Goal: Complete application form: Complete application form

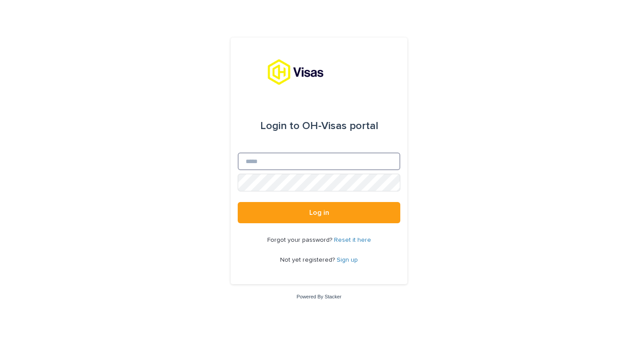
type input "**********"
click at [319, 213] on button "Log in" at bounding box center [319, 212] width 163 height 21
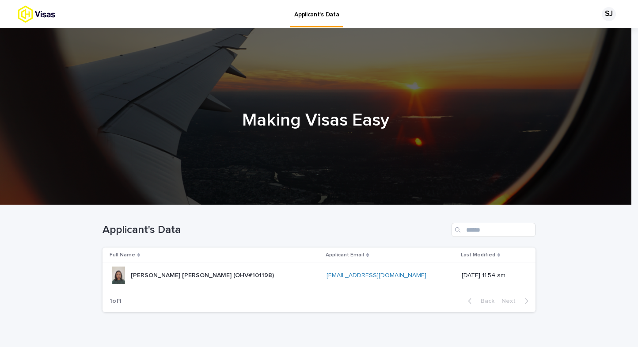
scroll to position [28, 0]
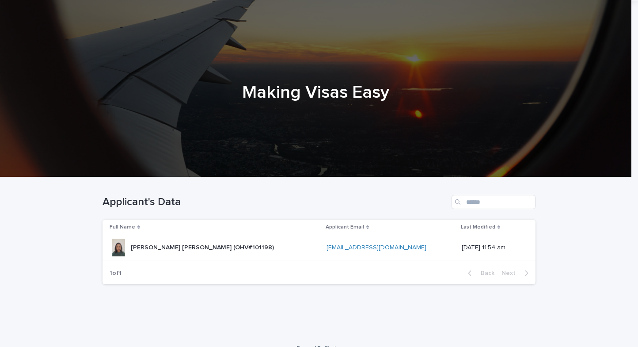
click at [189, 245] on p "[PERSON_NAME] [PERSON_NAME] (OHV#101198)" at bounding box center [203, 246] width 145 height 9
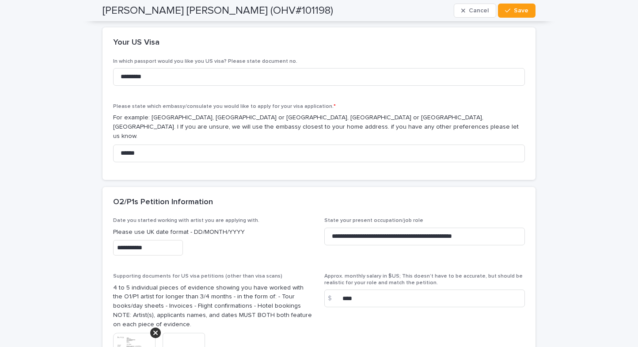
scroll to position [1780, 0]
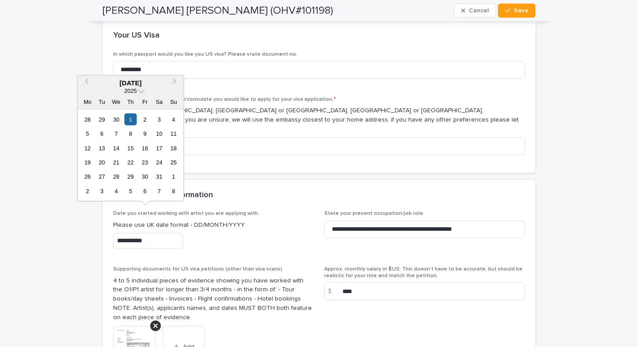
click at [168, 233] on input "**********" at bounding box center [148, 240] width 70 height 15
click at [253, 220] on p "Please use UK date format - DD/MONTH/YYYY" at bounding box center [213, 224] width 201 height 9
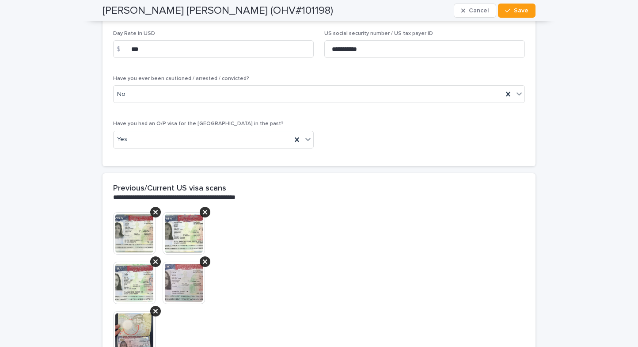
scroll to position [2145, 0]
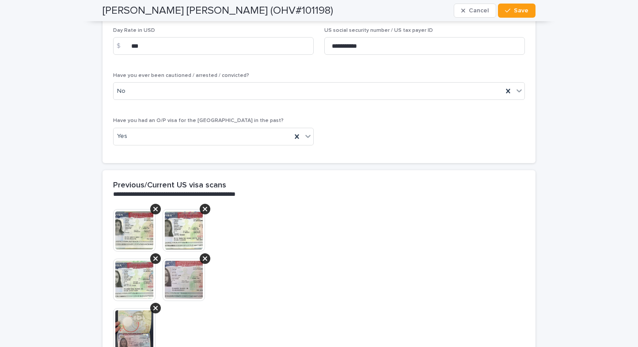
click at [129, 308] on img at bounding box center [134, 329] width 42 height 42
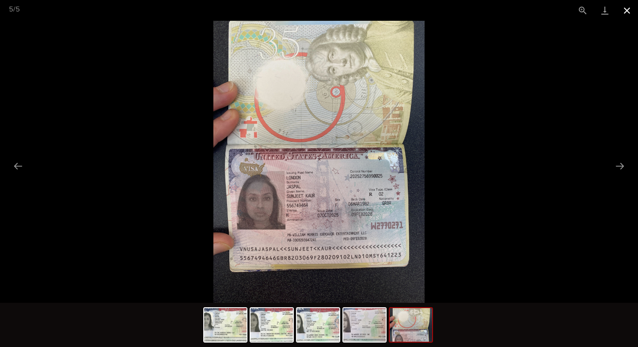
click at [627, 9] on button "Close gallery" at bounding box center [627, 10] width 22 height 21
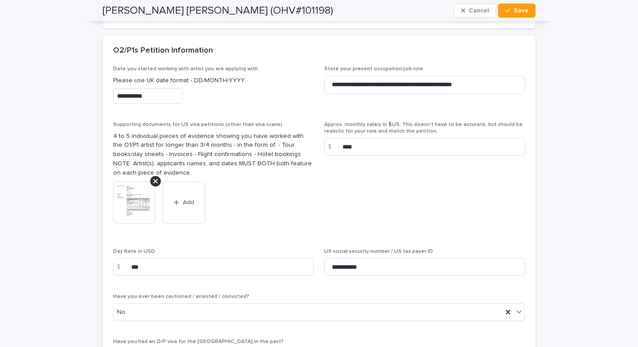
scroll to position [1918, 0]
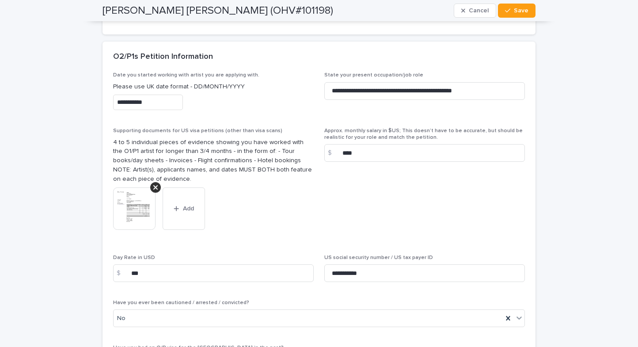
click at [156, 95] on input "**********" at bounding box center [148, 102] width 70 height 15
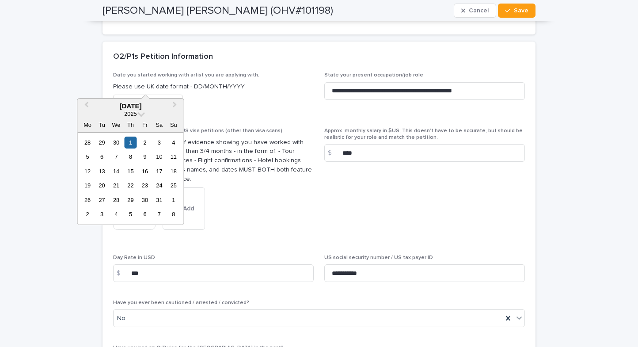
click at [138, 114] on div "2025" at bounding box center [130, 114] width 106 height 8
click at [141, 115] on span at bounding box center [141, 114] width 8 height 8
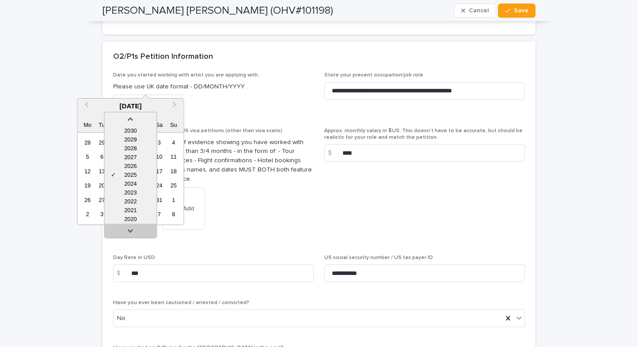
click at [128, 227] on link at bounding box center [130, 232] width 14 height 14
click at [130, 220] on div "2017" at bounding box center [130, 219] width 52 height 9
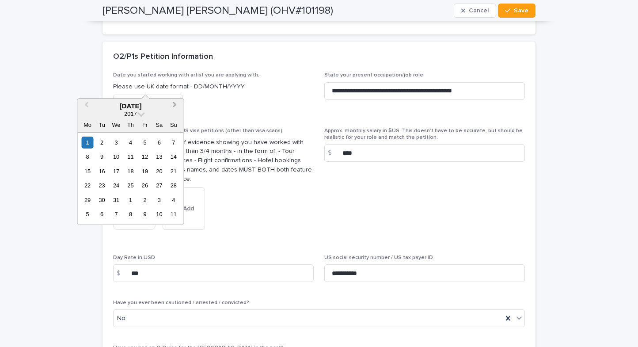
click at [175, 103] on span "Next Month" at bounding box center [175, 106] width 0 height 12
click at [91, 186] on div "19" at bounding box center [87, 185] width 12 height 12
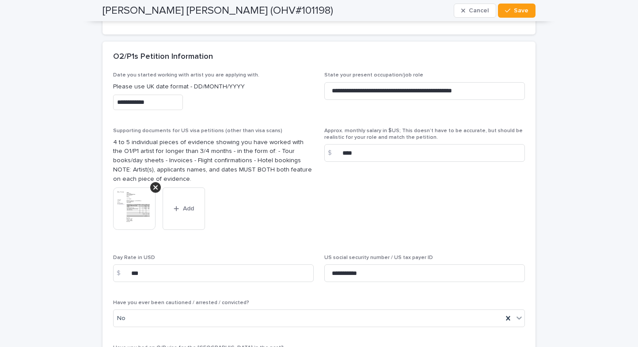
type input "**********"
click at [198, 264] on input "***" at bounding box center [213, 273] width 201 height 18
type input "***"
click at [384, 169] on span "Approx. monthly salary in $US; This doesn’t have to be accurate, but should be …" at bounding box center [424, 186] width 201 height 116
click at [369, 144] on input "****" at bounding box center [424, 153] width 201 height 18
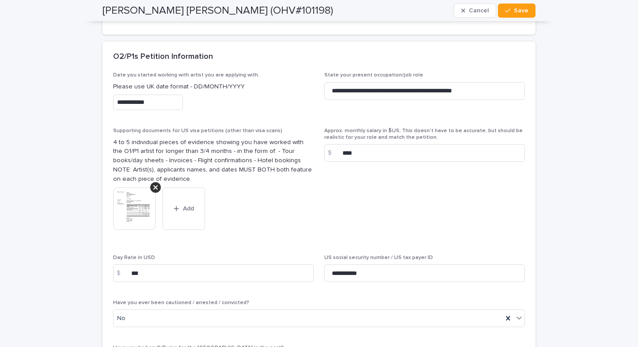
click at [341, 155] on span "Approx. monthly salary in $US; This doesn’t have to be accurate, but should be …" at bounding box center [424, 186] width 201 height 116
click at [142, 187] on img at bounding box center [134, 208] width 42 height 42
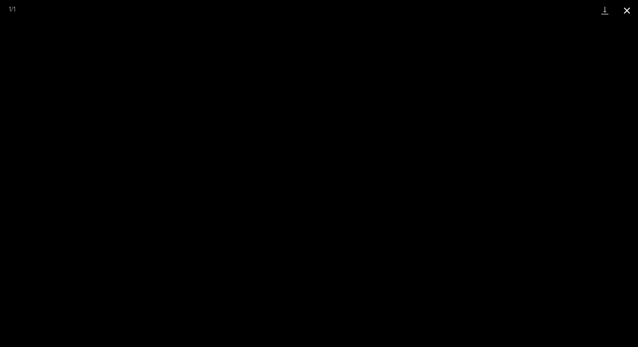
click at [623, 7] on button "Close gallery" at bounding box center [627, 10] width 22 height 21
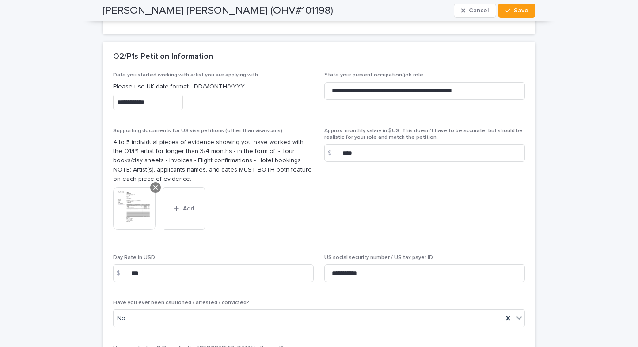
click at [153, 185] on icon at bounding box center [155, 187] width 4 height 4
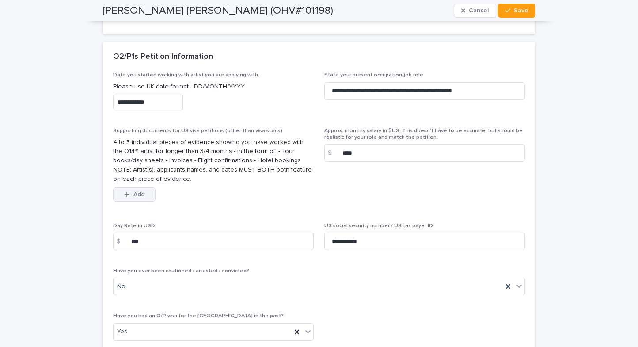
click at [138, 191] on span "Add" at bounding box center [138, 194] width 11 height 6
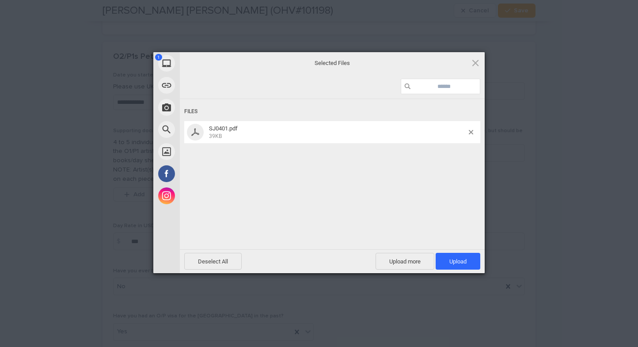
click at [573, 56] on div "1 My Device Link (URL) Take Photo Web Search Unsplash Facebook Instagram Select…" at bounding box center [319, 173] width 638 height 347
click at [464, 260] on span "Upload 1" at bounding box center [457, 261] width 17 height 7
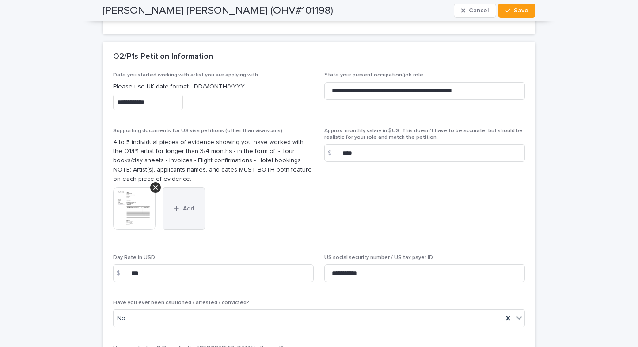
click at [187, 205] on span "Add" at bounding box center [188, 208] width 11 height 6
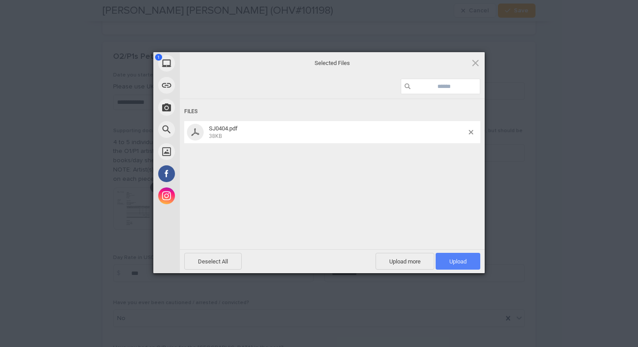
click at [455, 266] on span "Upload 1" at bounding box center [458, 261] width 45 height 17
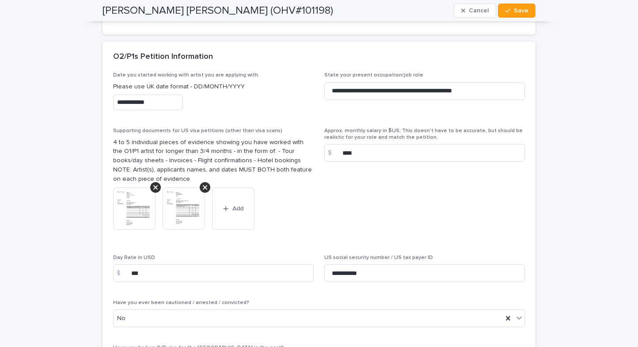
click at [455, 266] on div "**********" at bounding box center [319, 226] width 412 height 308
click at [227, 187] on button "Add" at bounding box center [233, 208] width 42 height 42
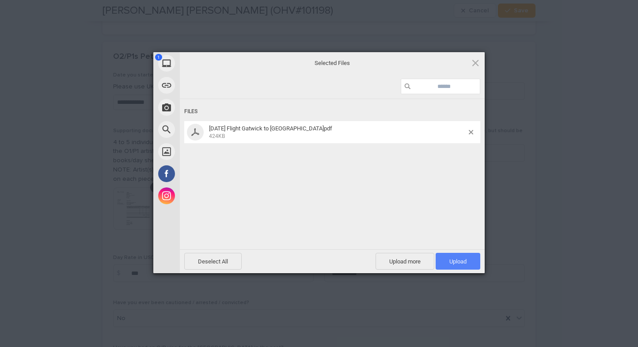
click at [457, 260] on span "Upload 1" at bounding box center [457, 261] width 17 height 7
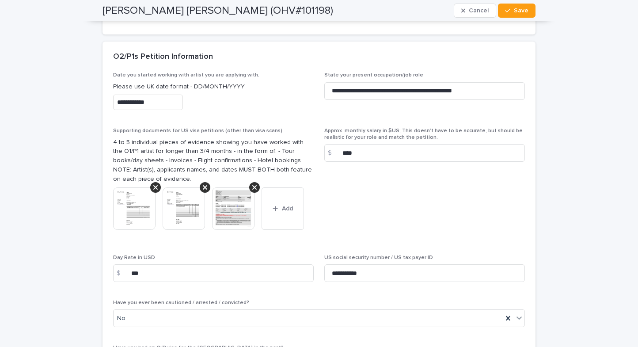
click at [183, 187] on img at bounding box center [184, 208] width 42 height 42
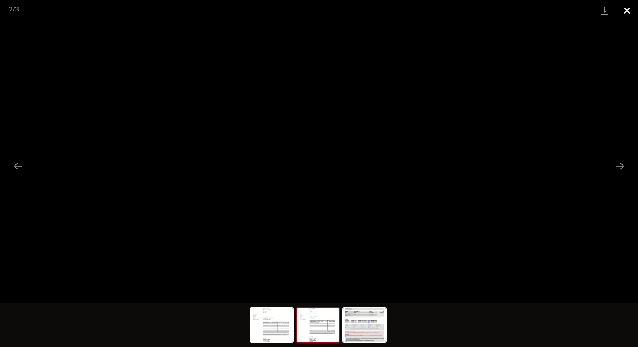
click at [624, 10] on button "Close gallery" at bounding box center [627, 10] width 22 height 21
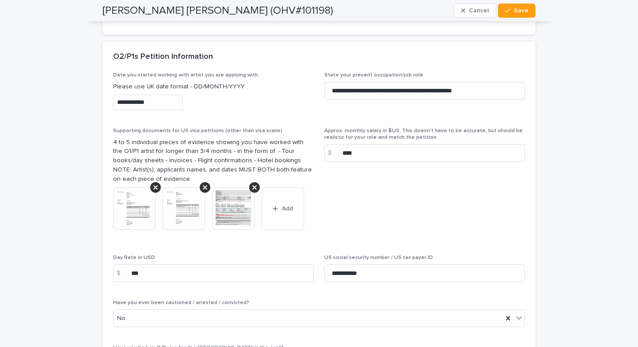
click at [124, 187] on img at bounding box center [134, 208] width 42 height 42
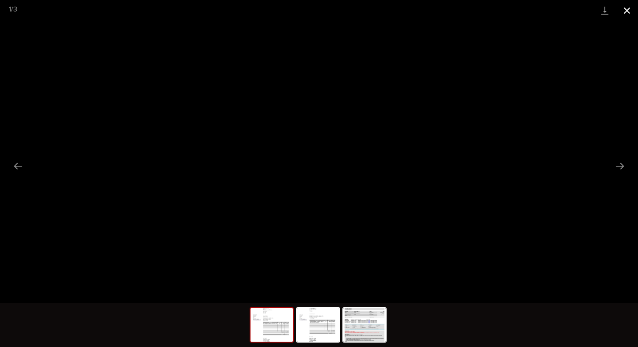
click at [628, 8] on button "Close gallery" at bounding box center [627, 10] width 22 height 21
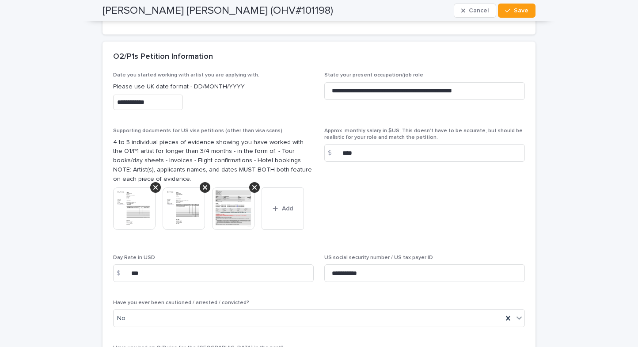
click at [187, 187] on img at bounding box center [184, 208] width 42 height 42
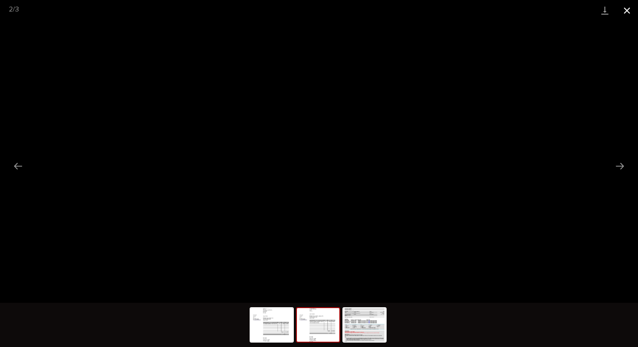
click at [626, 7] on button "Close gallery" at bounding box center [627, 10] width 22 height 21
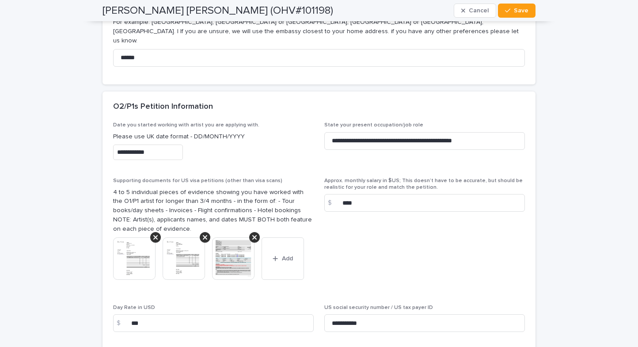
scroll to position [1867, 0]
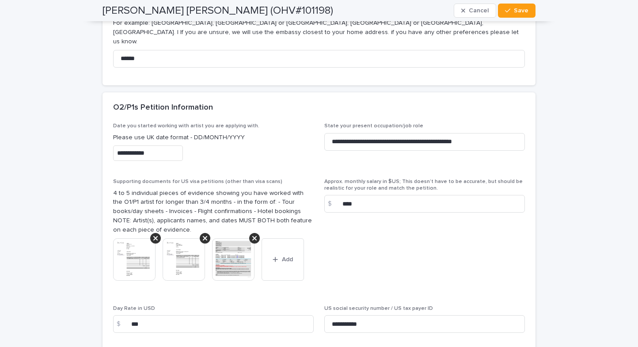
click at [230, 238] on img at bounding box center [233, 259] width 42 height 42
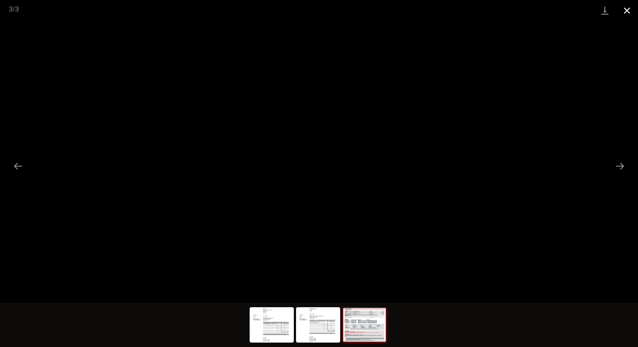
click at [623, 11] on button "Close gallery" at bounding box center [627, 10] width 22 height 21
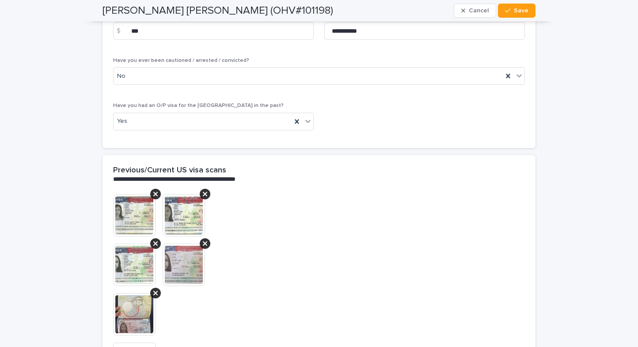
scroll to position [2163, 0]
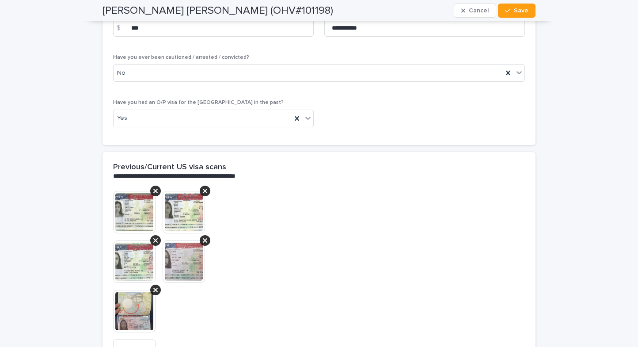
click at [137, 191] on img at bounding box center [134, 212] width 42 height 42
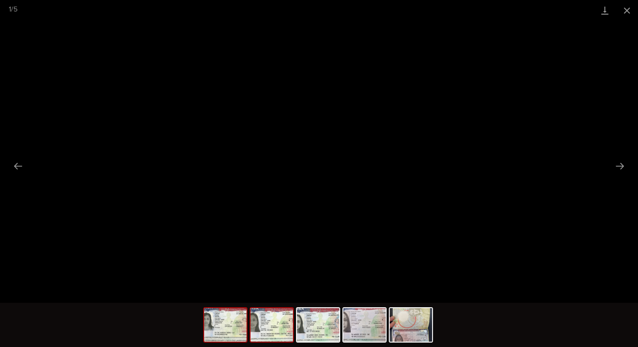
click at [273, 324] on img at bounding box center [272, 325] width 42 height 34
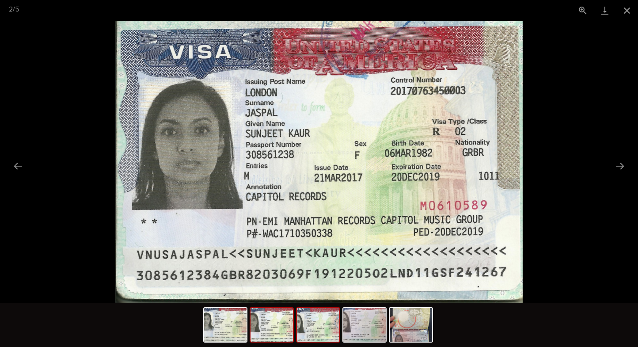
click at [324, 332] on img at bounding box center [318, 325] width 42 height 34
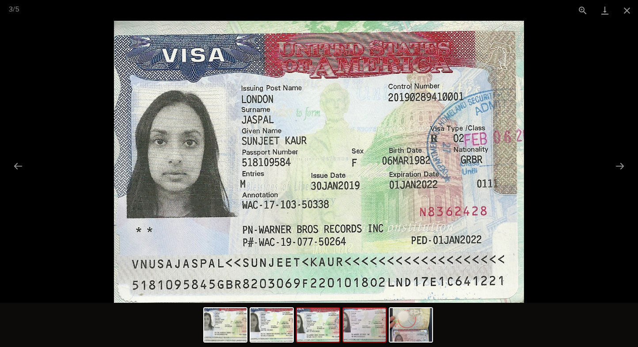
click at [361, 333] on img at bounding box center [364, 325] width 42 height 34
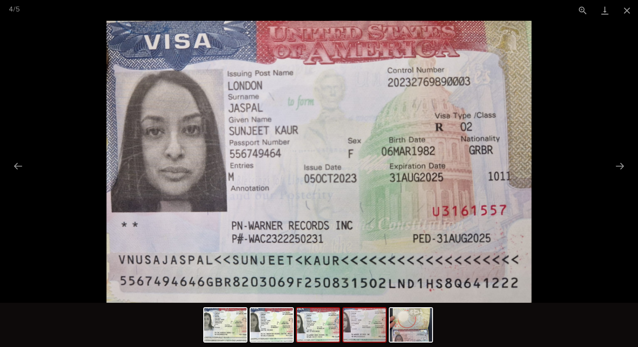
click at [304, 328] on img at bounding box center [318, 325] width 42 height 34
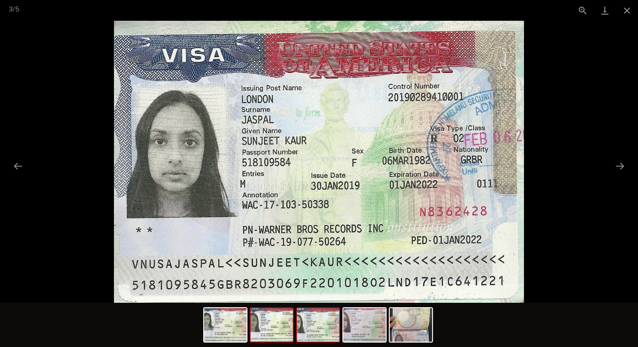
click at [270, 334] on img at bounding box center [272, 325] width 42 height 34
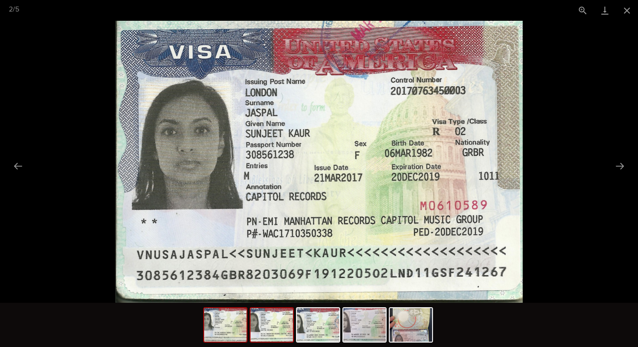
click at [236, 333] on img at bounding box center [225, 325] width 42 height 34
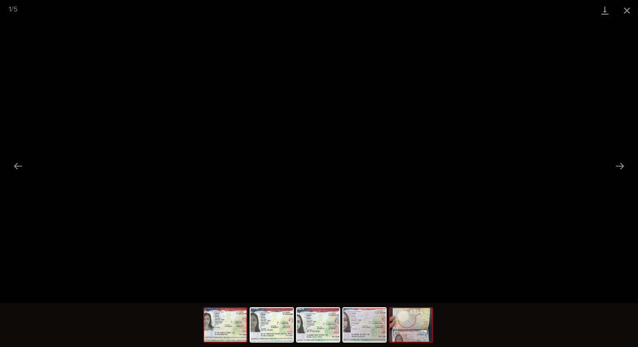
click at [412, 328] on img at bounding box center [411, 325] width 42 height 34
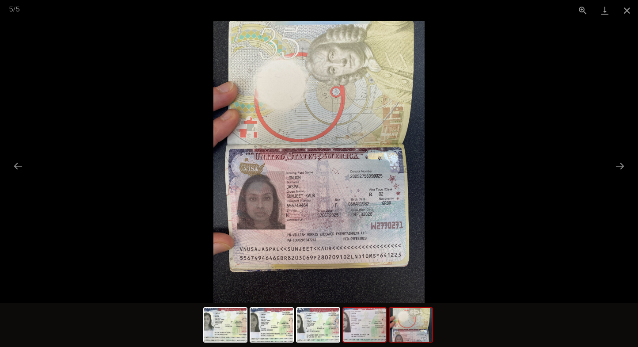
click at [365, 329] on img at bounding box center [364, 325] width 42 height 34
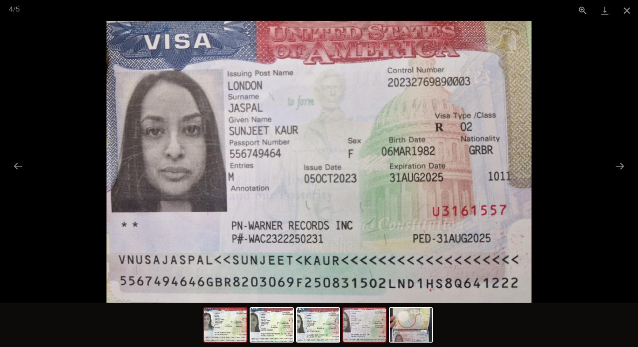
click at [236, 325] on img at bounding box center [225, 325] width 42 height 34
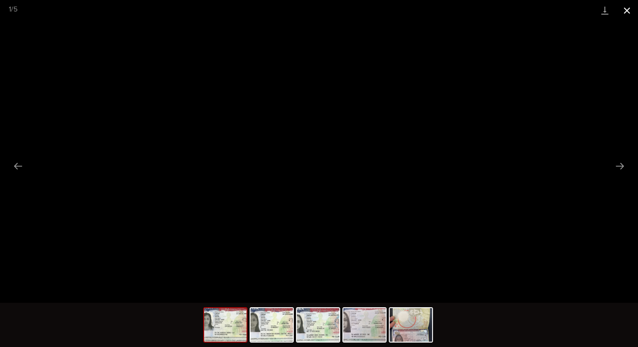
click at [626, 11] on button "Close gallery" at bounding box center [627, 10] width 22 height 21
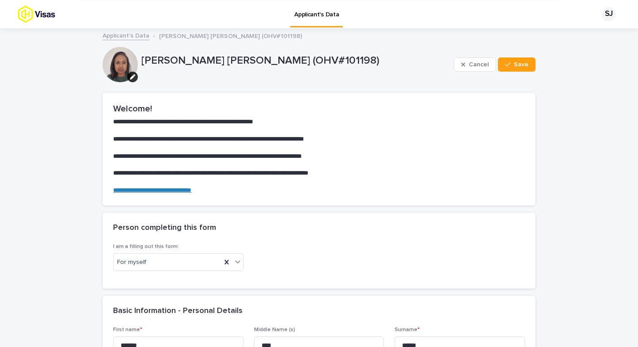
scroll to position [0, 0]
click at [517, 63] on span "Save" at bounding box center [521, 64] width 15 height 6
